Goal: Navigation & Orientation: Find specific page/section

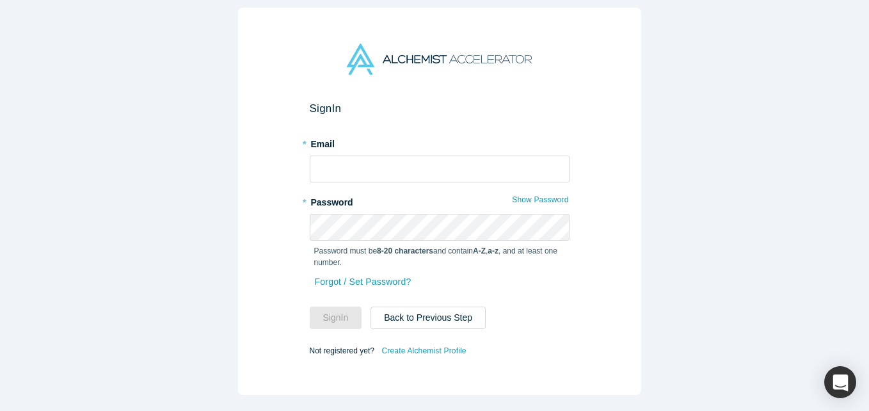
click at [401, 184] on form "Sign In * Email * Password Show Password Password must be 8-20 characters and c…" at bounding box center [440, 230] width 260 height 257
click at [396, 173] on input "text" at bounding box center [440, 169] width 260 height 27
type input "[EMAIL_ADDRESS][DOMAIN_NAME]"
click at [310, 307] on button "Sign In" at bounding box center [336, 318] width 52 height 22
